Goal: Navigation & Orientation: Find specific page/section

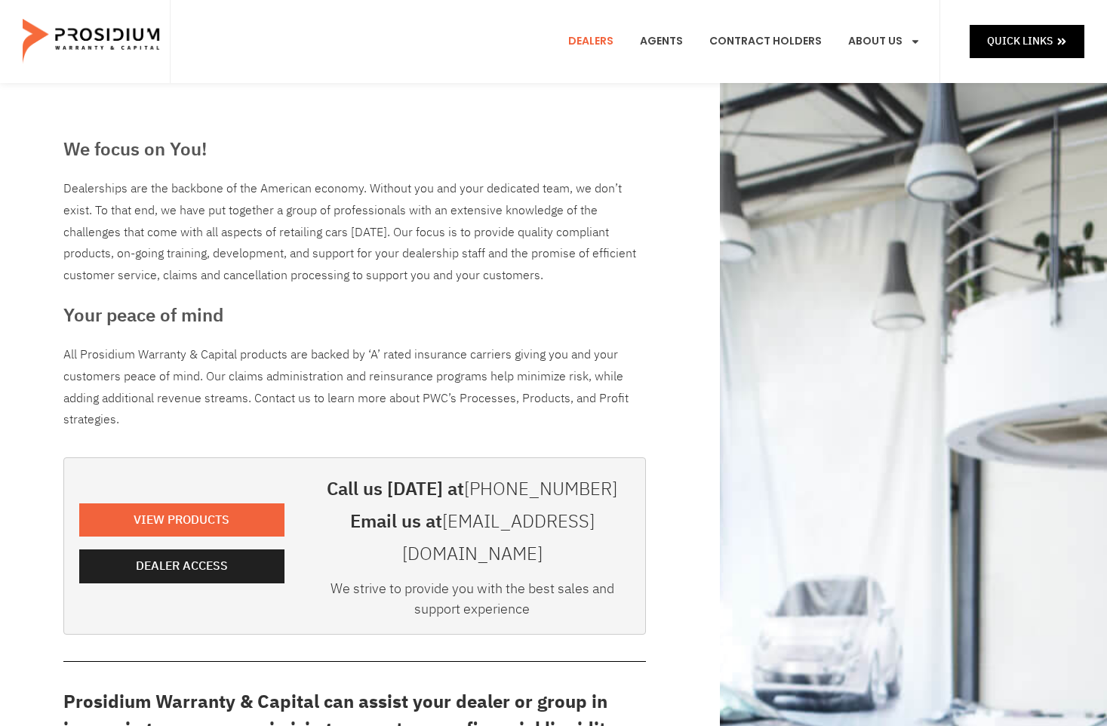
click at [146, 545] on e-page-transition at bounding box center [553, 363] width 1107 height 726
click at [169, 552] on e-page-transition at bounding box center [553, 363] width 1107 height 726
click at [149, 556] on e-page-transition at bounding box center [553, 363] width 1107 height 726
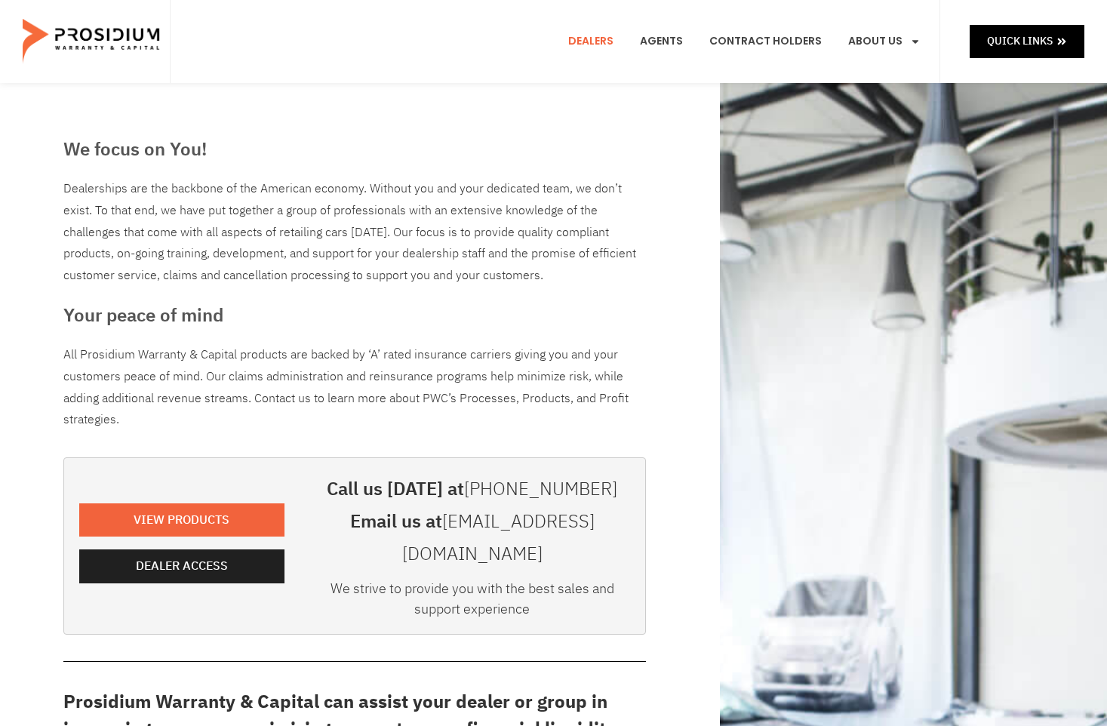
click at [579, 45] on link "Dealers" at bounding box center [591, 42] width 68 height 56
click at [186, 555] on span "Dealer Access" at bounding box center [185, 566] width 92 height 22
